Goal: Task Accomplishment & Management: Use online tool/utility

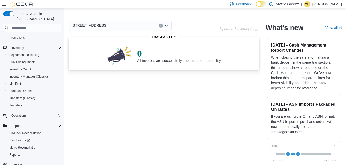
scroll to position [64, 0]
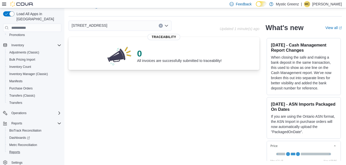
click at [13, 149] on button "Reports" at bounding box center [34, 152] width 58 height 7
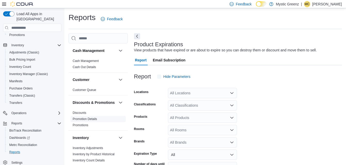
scroll to position [12, 0]
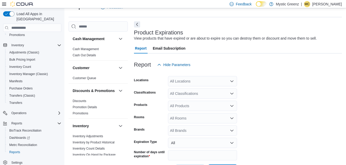
click at [178, 82] on div "All Locations" at bounding box center [202, 81] width 69 height 10
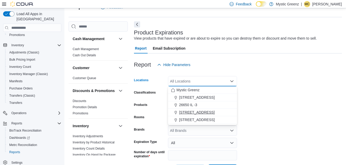
click at [189, 114] on span "[STREET_ADDRESS]" at bounding box center [197, 112] width 36 height 5
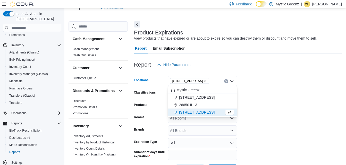
click at [255, 95] on form "Locations [STREET_ADDRESS] Combo box. Selected. [STREET_ADDRESS] Press Backspac…" at bounding box center [238, 122] width 208 height 105
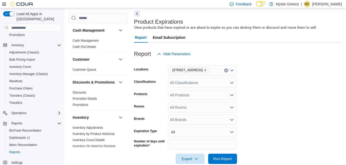
scroll to position [32, 0]
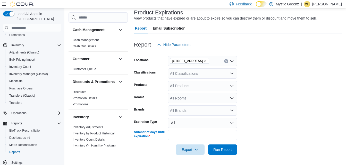
click at [207, 132] on input "**" at bounding box center [202, 135] width 69 height 10
type input "*"
click at [208, 145] on button "Run Report" at bounding box center [222, 150] width 29 height 10
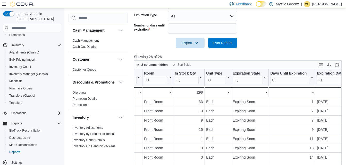
scroll to position [119, 0]
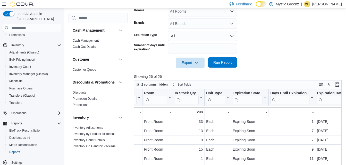
click at [209, 66] on button "Run Report" at bounding box center [222, 62] width 29 height 10
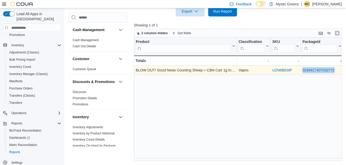
drag, startPoint x: 301, startPoint y: 73, endPoint x: 334, endPoint y: 70, distance: 33.3
click at [334, 70] on div "0246417407032772 - Package URL, column 4, row 1" at bounding box center [321, 70] width 42 height 9
drag, startPoint x: 334, startPoint y: 70, endPoint x: 331, endPoint y: 70, distance: 3.4
